Goal: Information Seeking & Learning: Learn about a topic

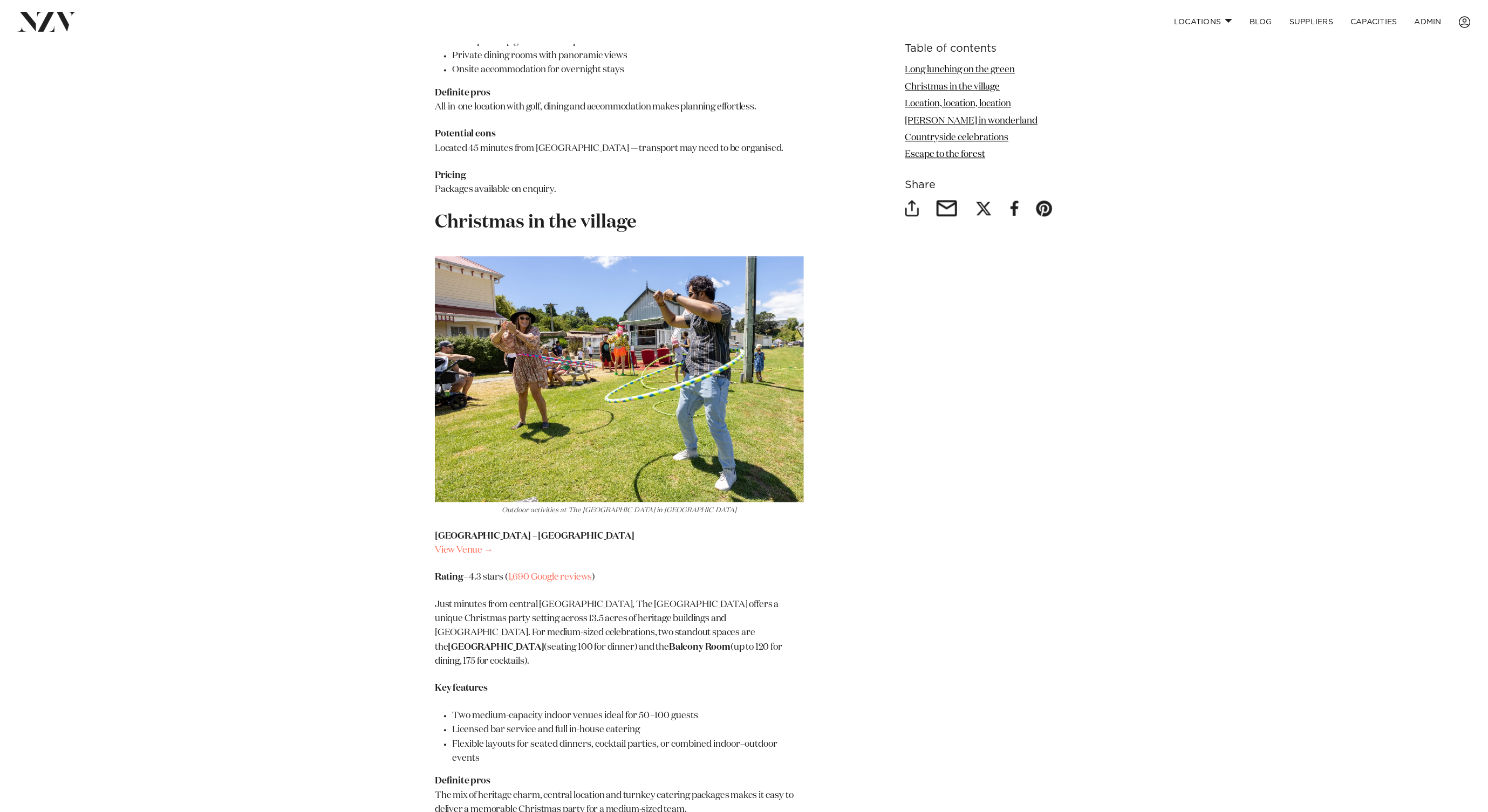
scroll to position [1826, 0]
